Goal: Task Accomplishment & Management: Manage account settings

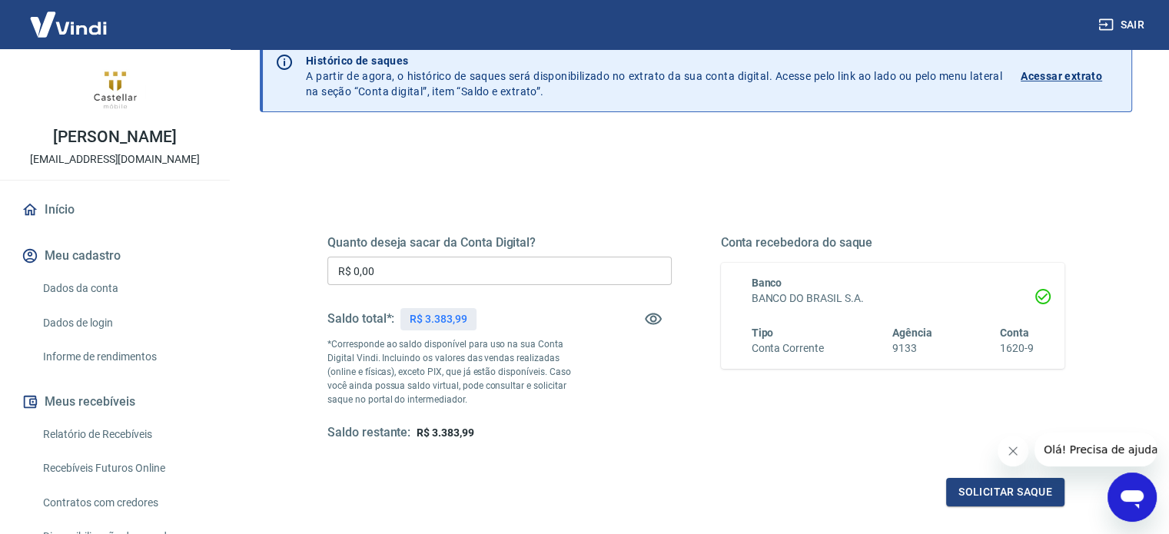
scroll to position [77, 0]
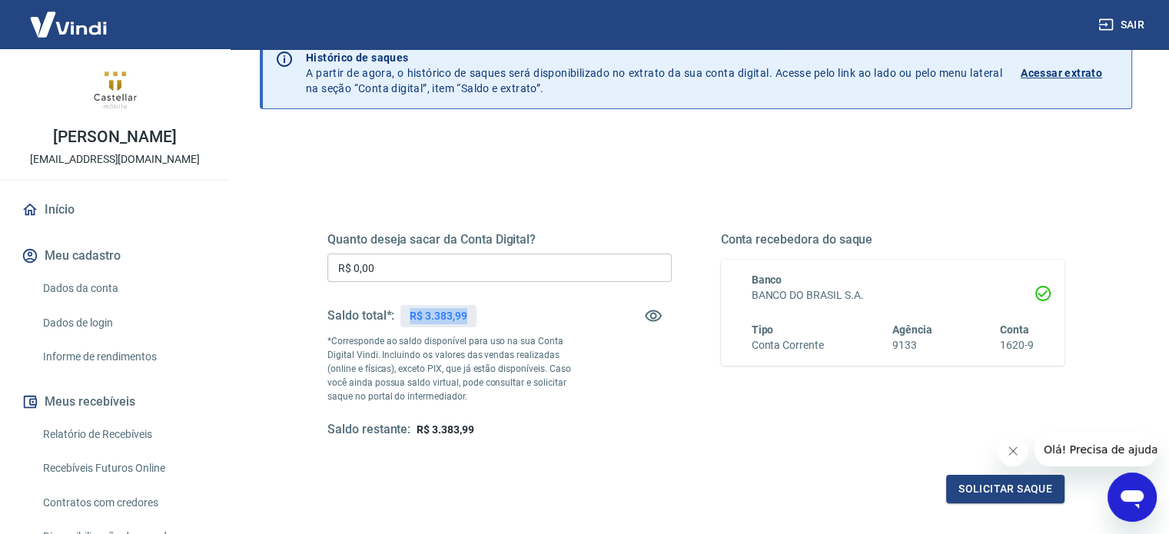
drag, startPoint x: 414, startPoint y: 314, endPoint x: 471, endPoint y: 310, distance: 57.0
click at [471, 310] on div "R$ 3.383,99" at bounding box center [438, 316] width 75 height 22
click at [492, 311] on div "Saldo total*: R$ 3.383,99" at bounding box center [500, 316] width 344 height 37
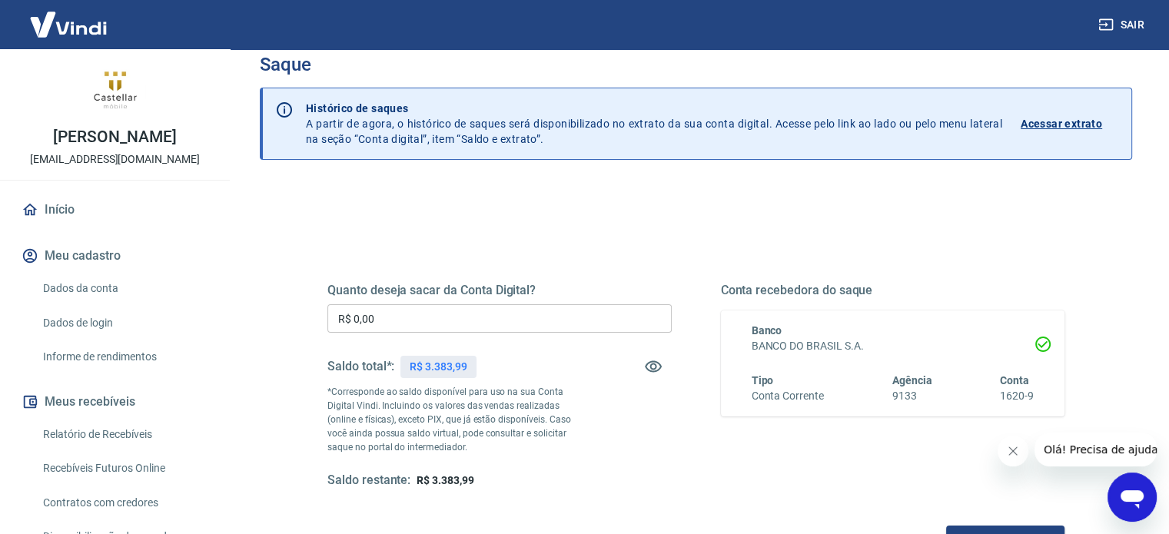
scroll to position [0, 0]
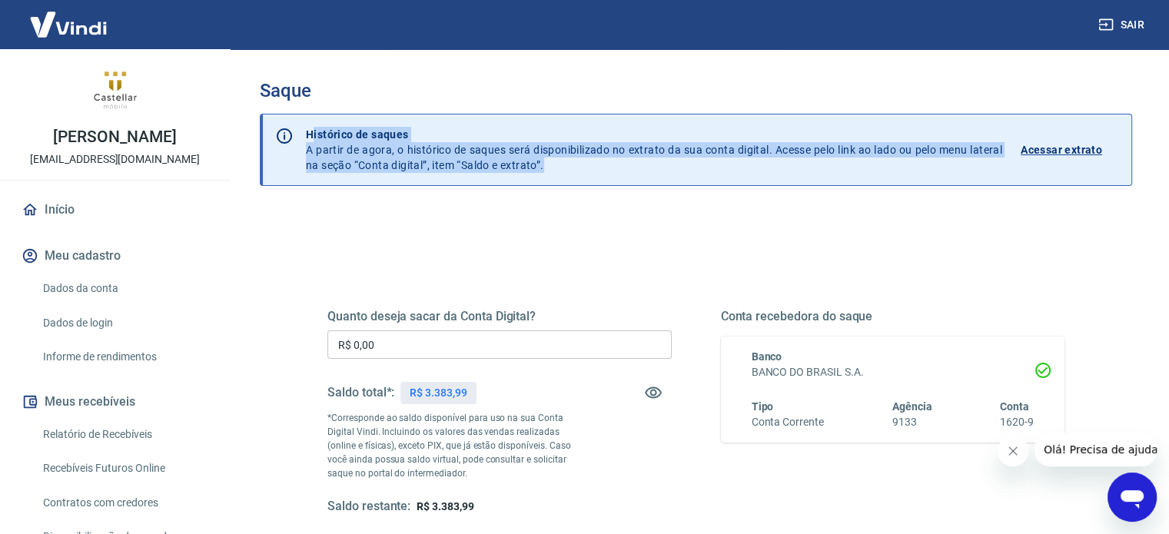
drag, startPoint x: 311, startPoint y: 130, endPoint x: 584, endPoint y: 169, distance: 275.8
click at [584, 169] on p "Histórico de saques A partir de agora, o histórico de saques será disponibiliza…" at bounding box center [654, 150] width 697 height 46
drag, startPoint x: 567, startPoint y: 168, endPoint x: 555, endPoint y: 165, distance: 12.9
click at [567, 168] on p "Histórico de saques A partir de agora, o histórico de saques será disponibiliza…" at bounding box center [654, 150] width 697 height 46
click at [551, 164] on p "Histórico de saques A partir de agora, o histórico de saques será disponibiliza…" at bounding box center [654, 150] width 697 height 46
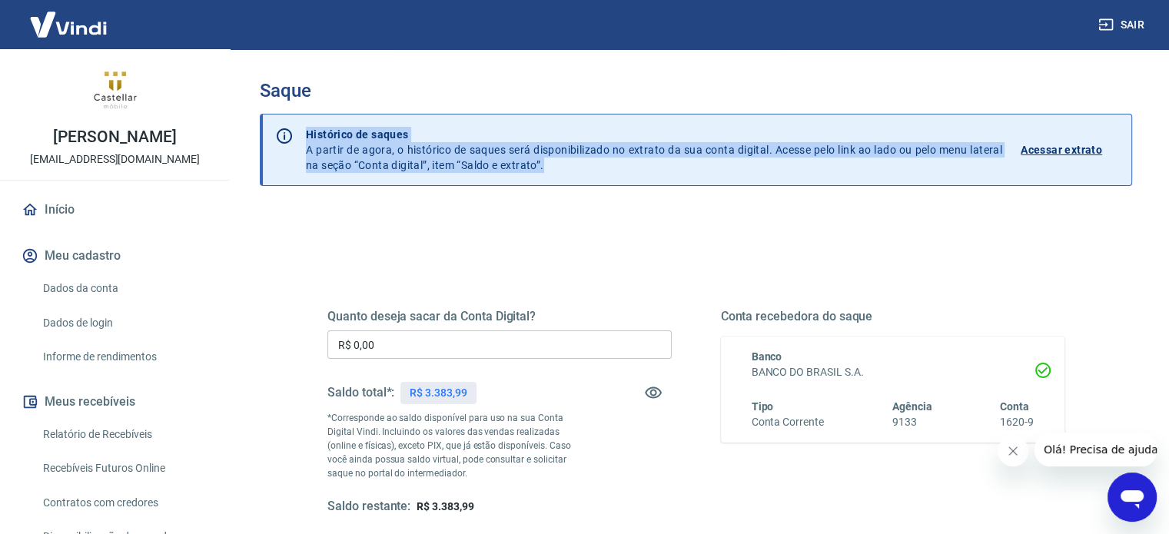
drag, startPoint x: 549, startPoint y: 171, endPoint x: 301, endPoint y: 135, distance: 250.3
click at [301, 135] on div "Histórico de saques A partir de agora, o histórico de saques será disponibiliza…" at bounding box center [713, 150] width 838 height 71
